Goal: Task Accomplishment & Management: Use online tool/utility

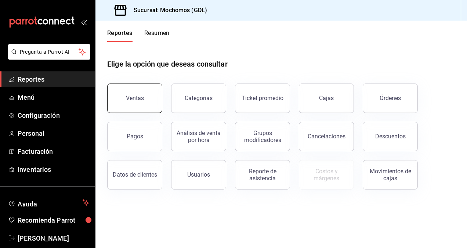
click at [157, 95] on button "Ventas" at bounding box center [134, 97] width 55 height 29
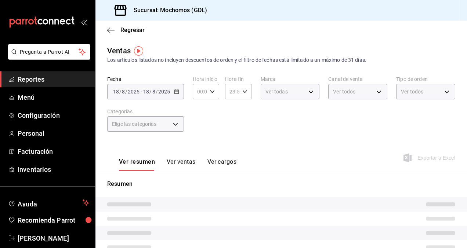
type input "04:00"
drag, startPoint x: 157, startPoint y: 95, endPoint x: 178, endPoint y: 95, distance: 20.9
click at [178, 95] on div "[DATE] [DATE] - [DATE] [DATE]" at bounding box center [145, 91] width 77 height 15
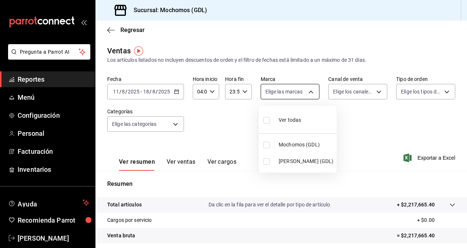
click at [296, 91] on body "Pregunta a Parrot AI Reportes Menú Configuración Personal Facturación Inventari…" at bounding box center [233, 124] width 467 height 248
click at [266, 162] on input "checkbox" at bounding box center [266, 161] width 7 height 7
checkbox input "true"
type input "9cac9703-0c5a-4d8b-addd-5b6b571d65b9"
click at [400, 125] on div at bounding box center [233, 124] width 467 height 248
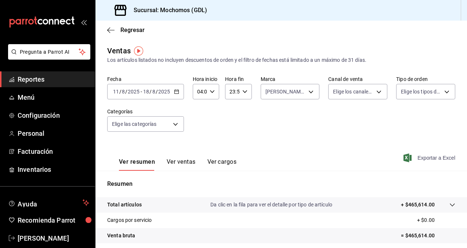
click at [431, 157] on span "Exportar a Excel" at bounding box center [430, 157] width 50 height 9
